Goal: Task Accomplishment & Management: Use online tool/utility

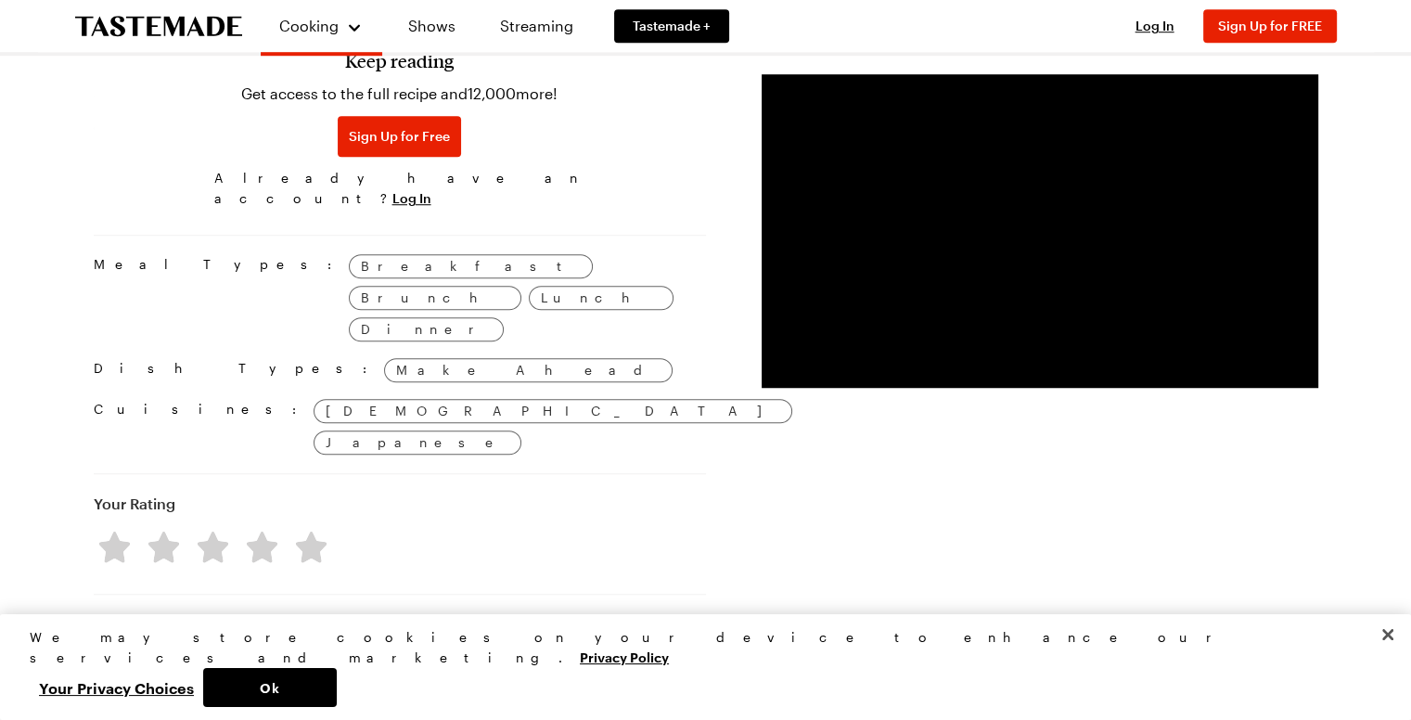
scroll to position [1021, 0]
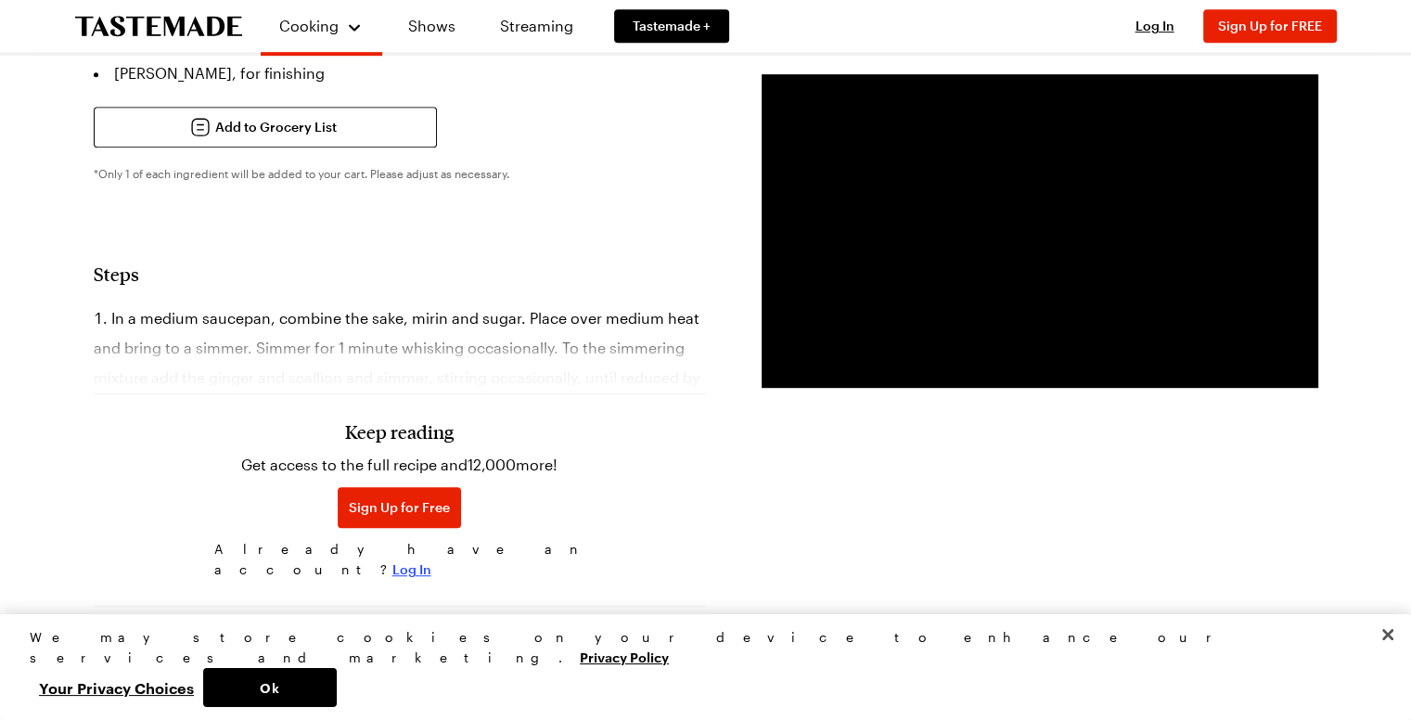
click at [431, 560] on span "Log In" at bounding box center [412, 569] width 39 height 19
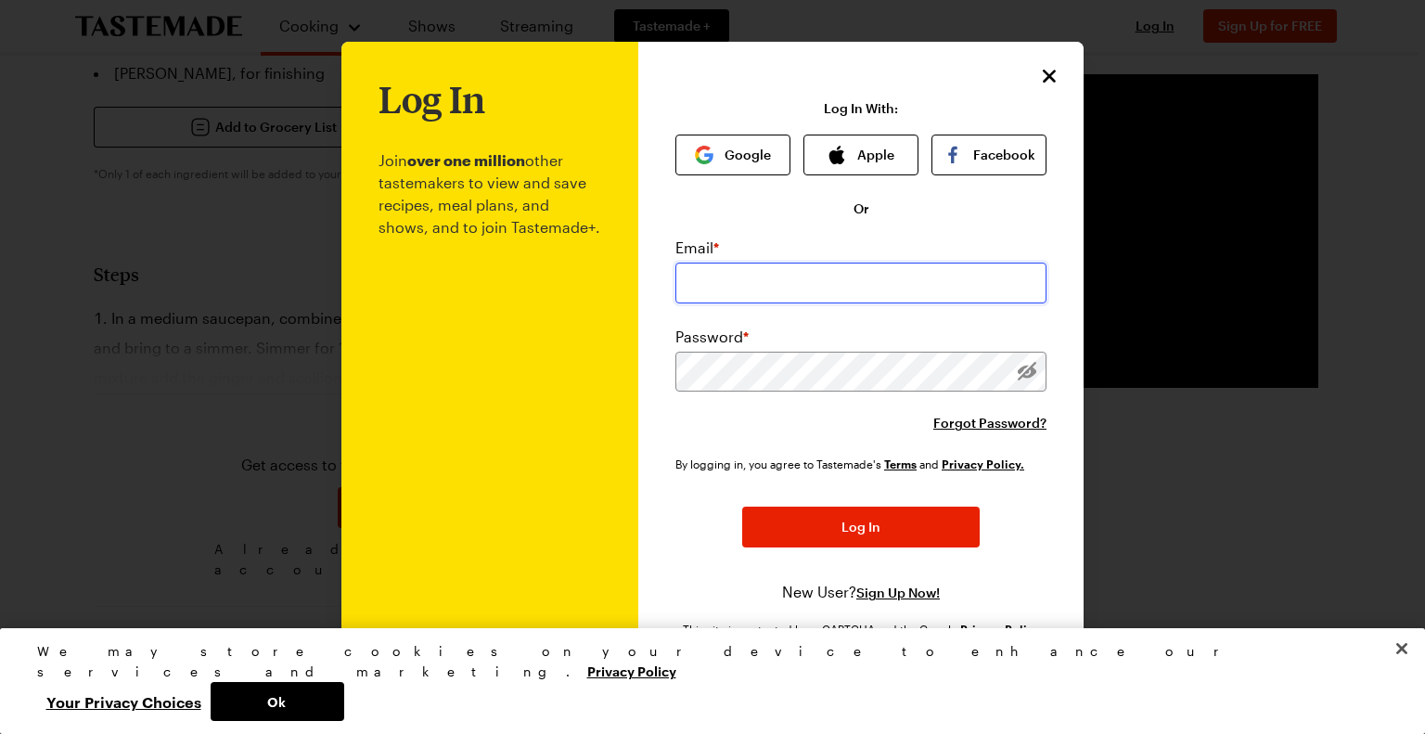
click at [713, 285] on input "email" at bounding box center [861, 283] width 371 height 41
type input "amgoins@yahoo.com"
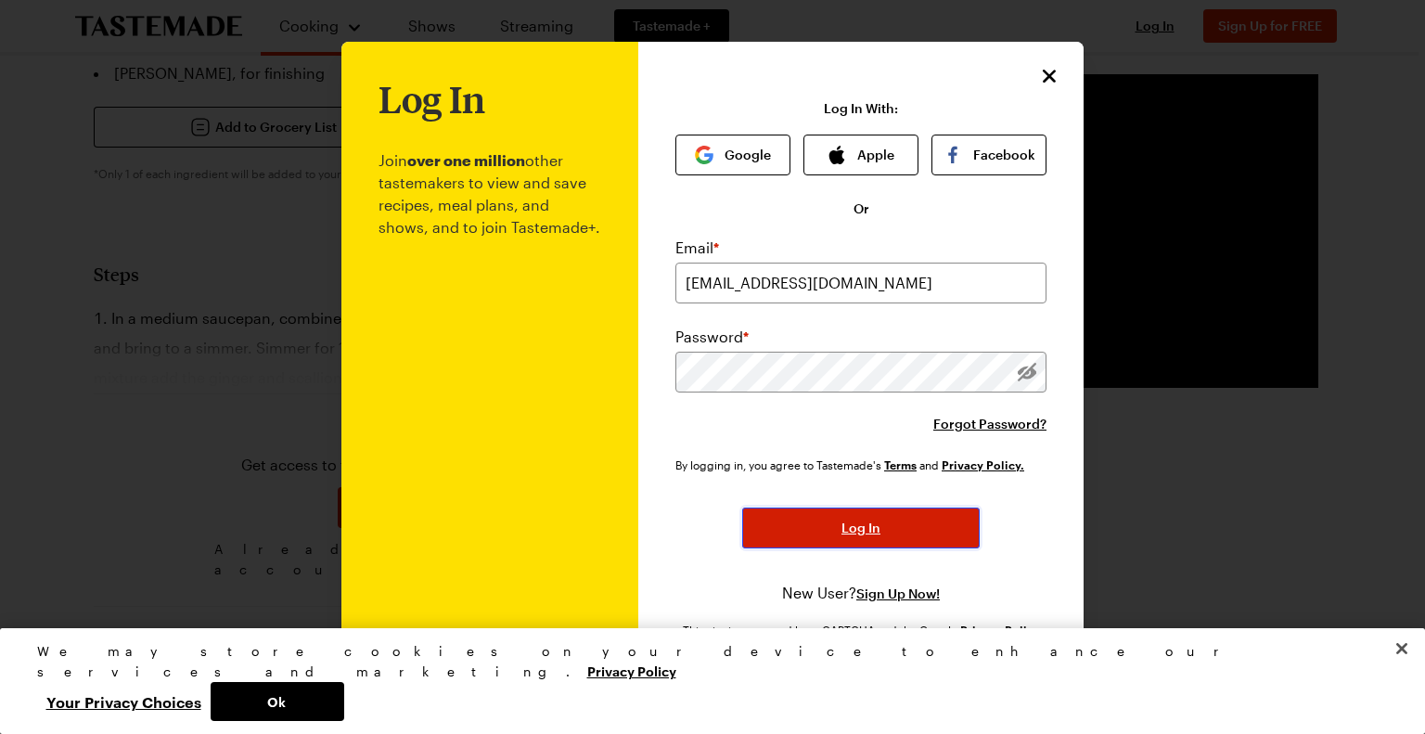
click at [877, 538] on button "Log In" at bounding box center [861, 528] width 238 height 41
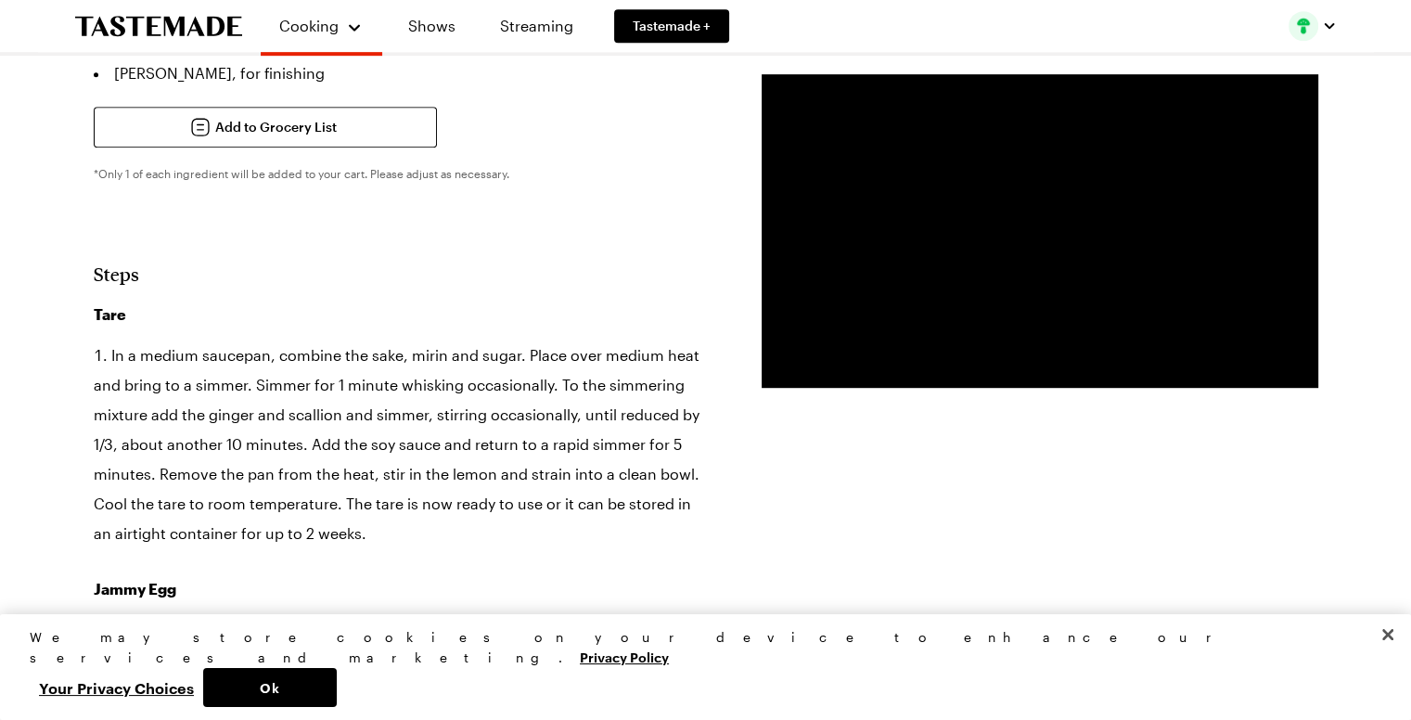
type textarea "x"
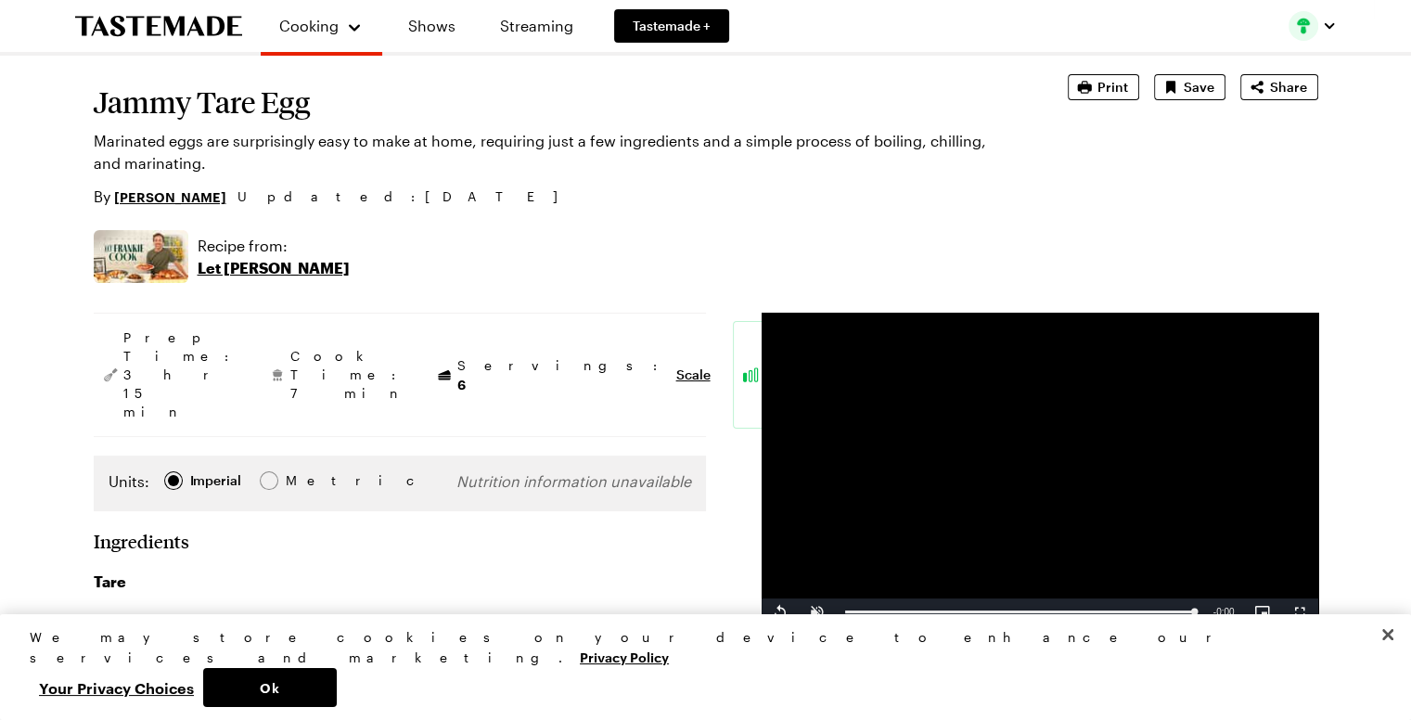
scroll to position [0, 0]
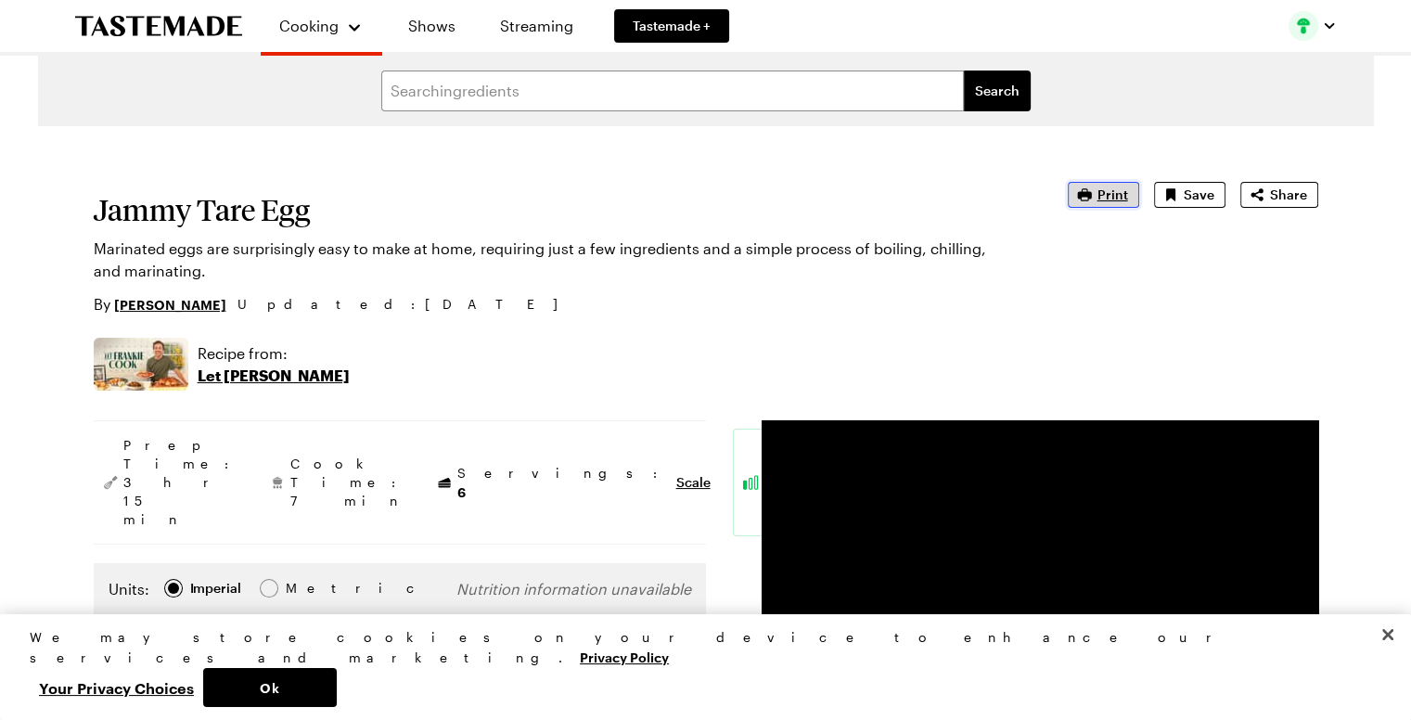
click at [1111, 187] on span "Print" at bounding box center [1113, 195] width 31 height 19
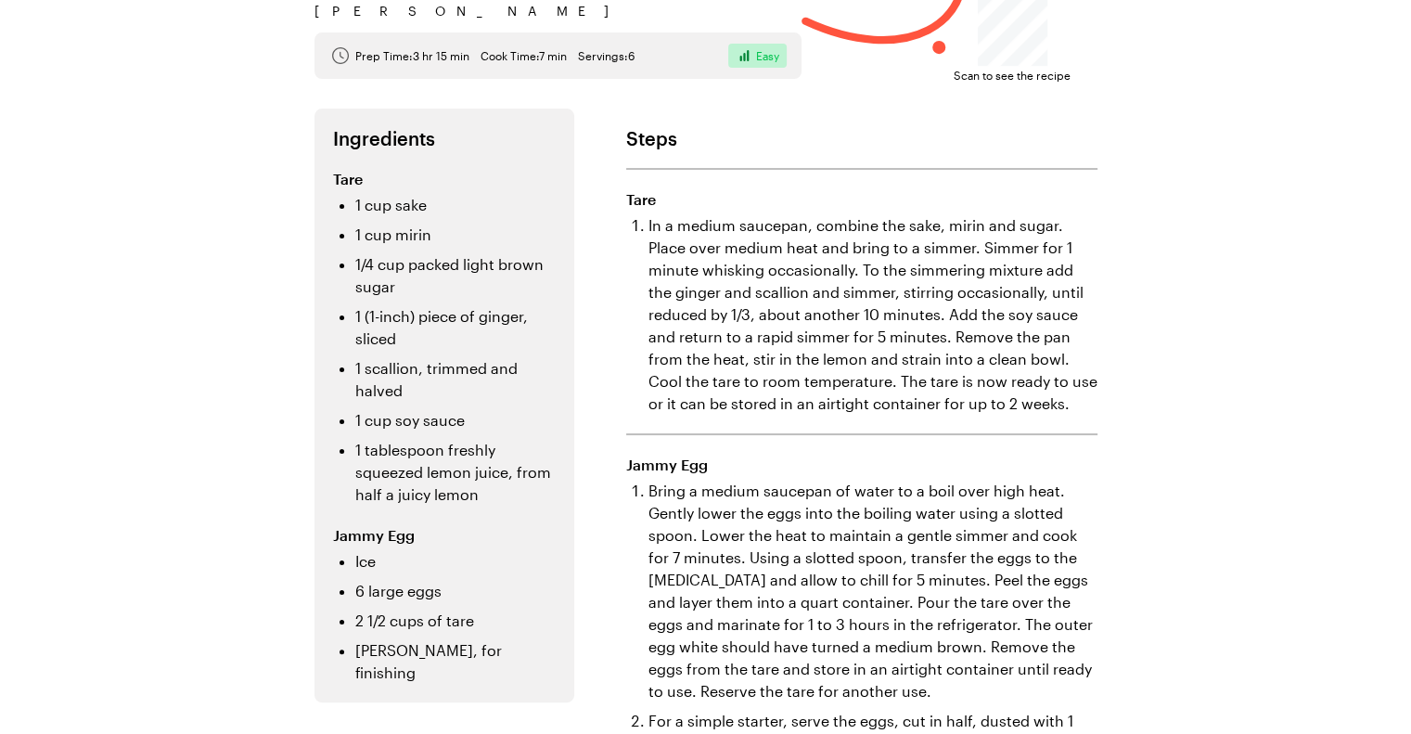
scroll to position [137, 0]
